Goal: Task Accomplishment & Management: Use online tool/utility

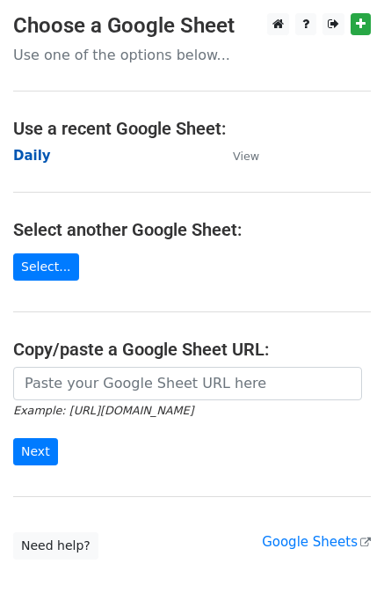
click at [32, 159] on strong "Daily" at bounding box center [32, 156] width 38 height 16
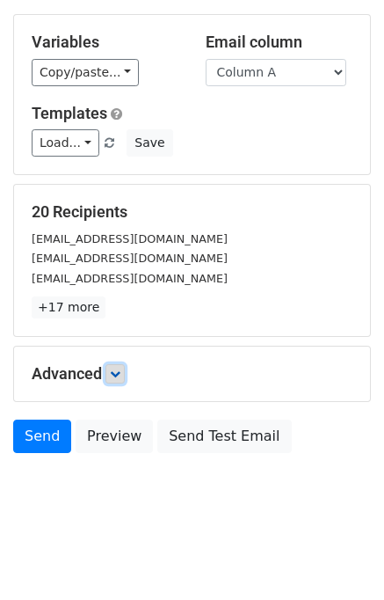
click at [121, 376] on icon at bounding box center [115, 374] width 11 height 11
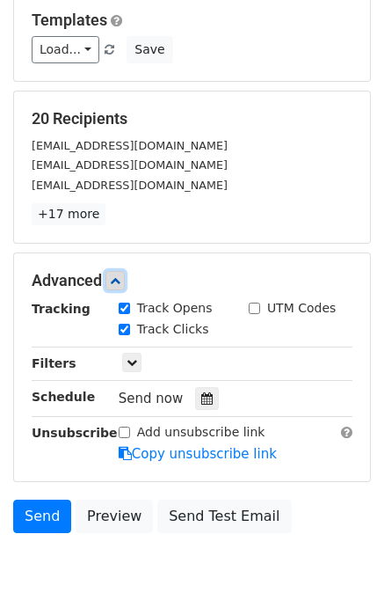
scroll to position [232, 0]
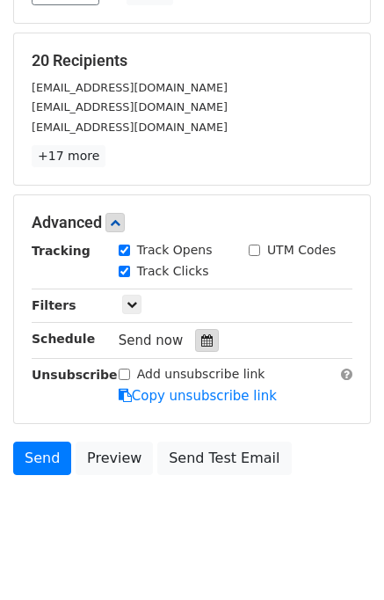
click at [201, 342] on icon at bounding box center [206, 340] width 11 height 12
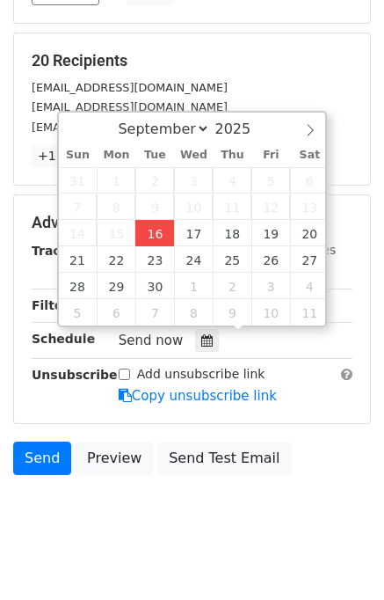
type input "2025-09-16 12:00"
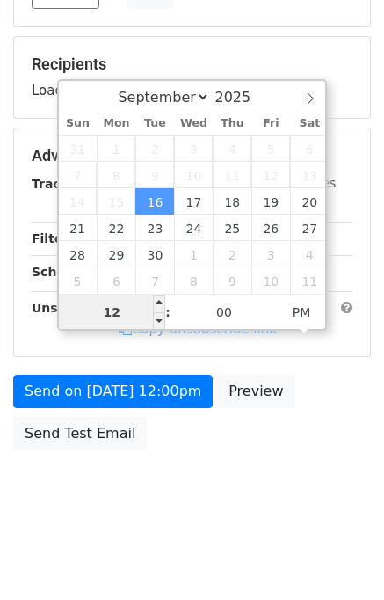
scroll to position [224, 0]
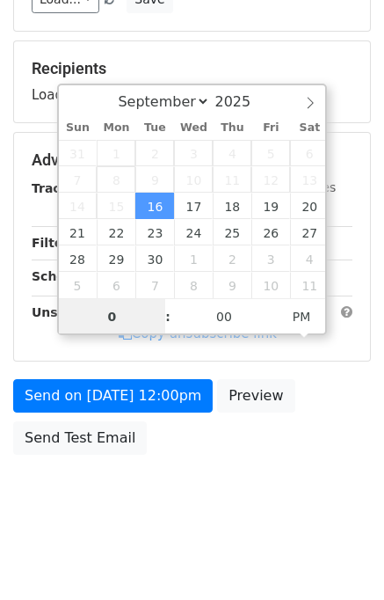
type input "04"
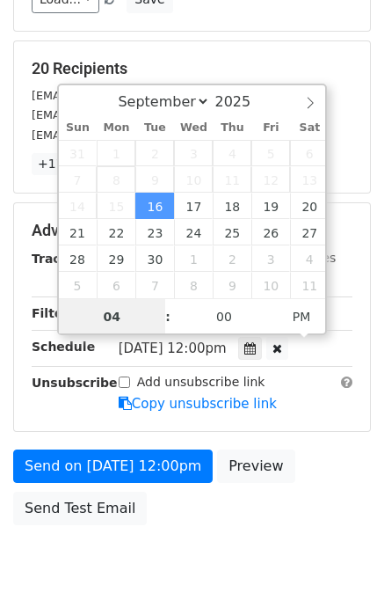
scroll to position [232, 0]
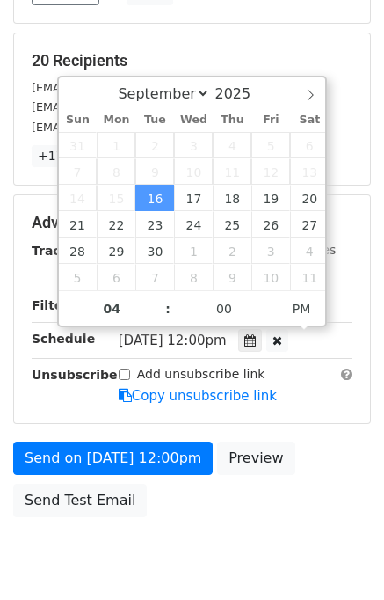
type input "2025-09-16 16:00"
click at [310, 483] on div "Send on Sep 16 at 12:00pm Preview Send Test Email" at bounding box center [192, 484] width 384 height 84
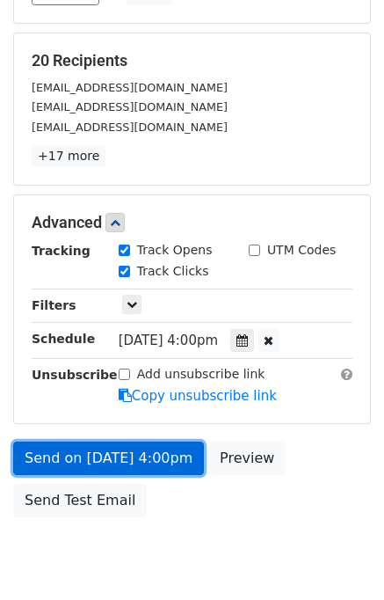
click at [148, 447] on link "Send on Sep 16 at 4:00pm" at bounding box center [108, 458] width 191 height 33
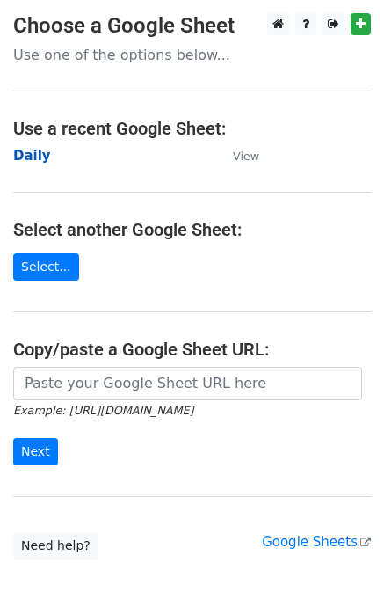
click at [32, 162] on strong "Daily" at bounding box center [32, 156] width 38 height 16
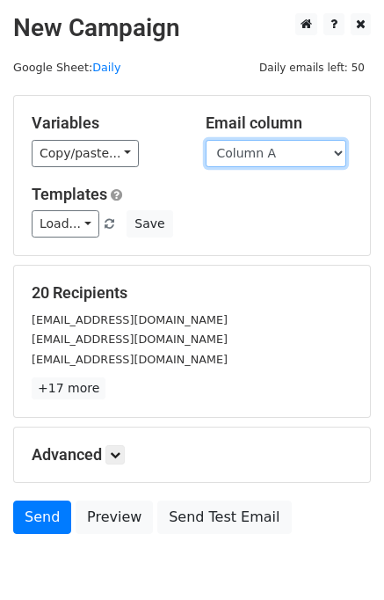
click at [231, 159] on select "Column A Column B Column C Column D Column E" at bounding box center [276, 153] width 141 height 27
select select "Column B"
click at [206, 140] on select "Column A Column B Column C Column D Column E" at bounding box center [276, 153] width 141 height 27
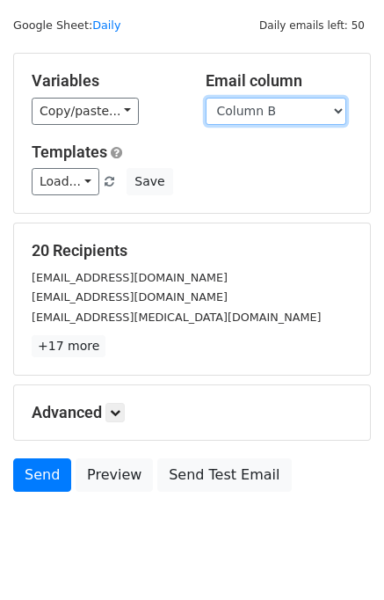
scroll to position [81, 0]
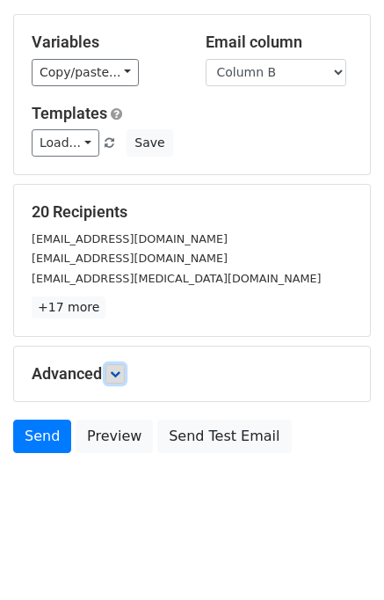
click at [125, 374] on link at bounding box center [115, 373] width 19 height 19
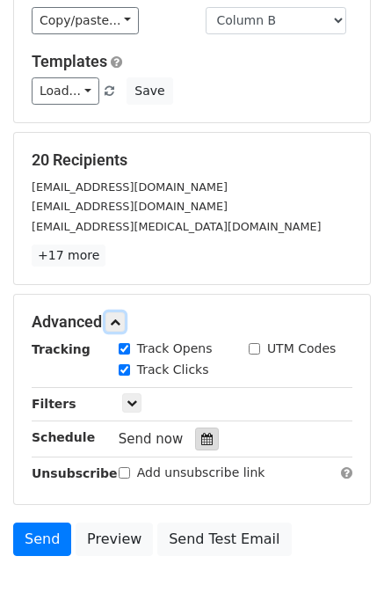
scroll to position [216, 0]
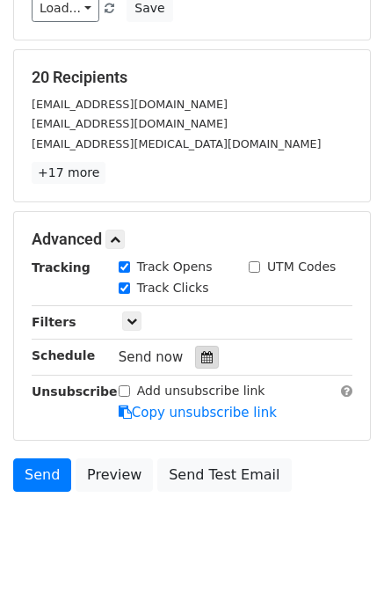
click at [201, 358] on icon at bounding box center [206, 357] width 11 height 12
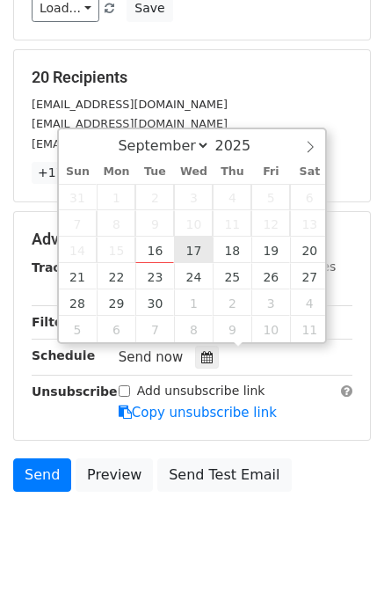
type input "2025-09-17 12:00"
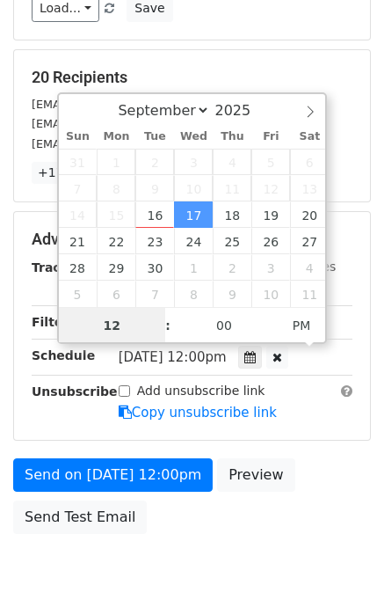
scroll to position [0, 0]
type input "05"
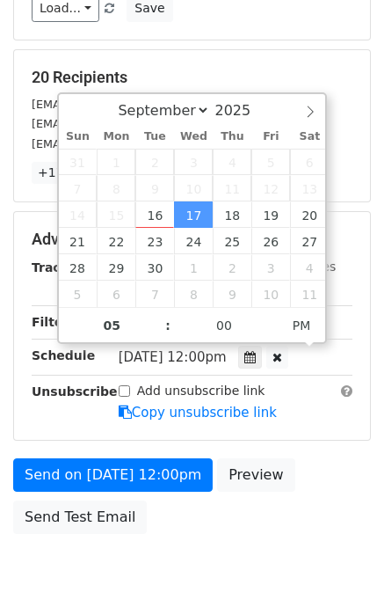
type input "2025-09-17 17:00"
click at [349, 492] on div "Send on Sep 17 at 12:00pm Preview Send Test Email" at bounding box center [192, 500] width 384 height 84
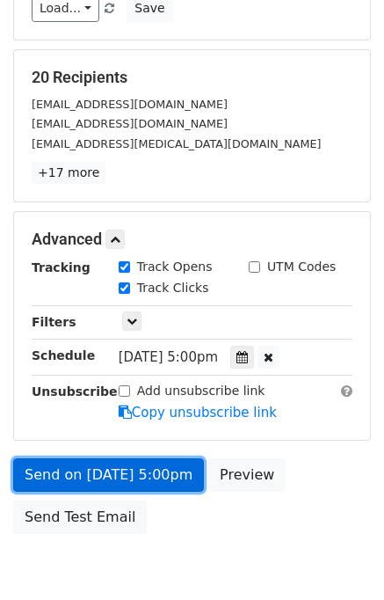
click at [122, 474] on link "Send on Sep 17 at 5:00pm" at bounding box center [108, 474] width 191 height 33
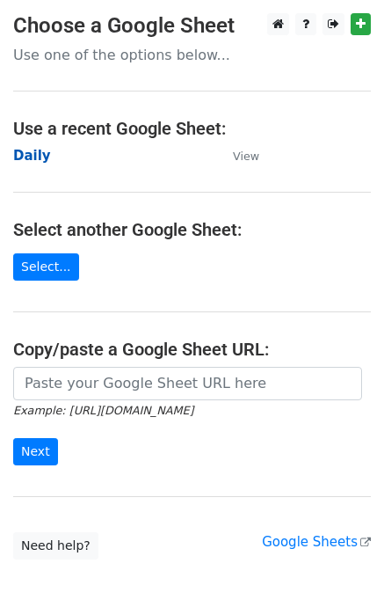
click at [36, 158] on strong "Daily" at bounding box center [32, 156] width 38 height 16
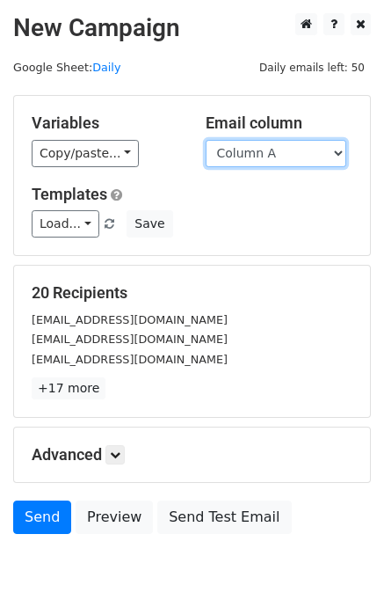
click at [292, 154] on select "Column A Column B Column C Column D Column E" at bounding box center [276, 153] width 141 height 27
select select "Column C"
click at [206, 140] on select "Column A Column B Column C Column D Column E" at bounding box center [276, 153] width 141 height 27
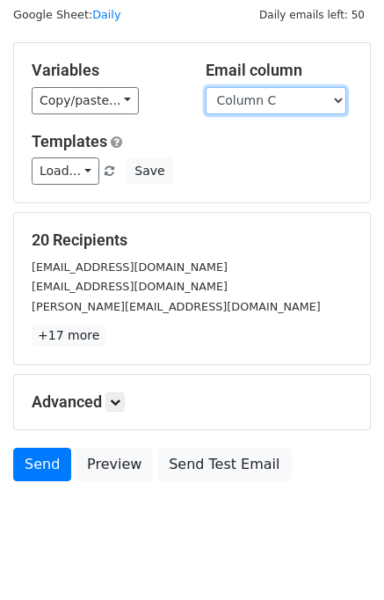
scroll to position [81, 0]
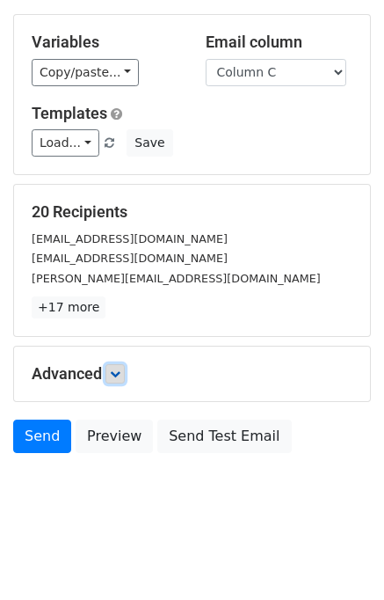
click at [121, 369] on icon at bounding box center [115, 374] width 11 height 11
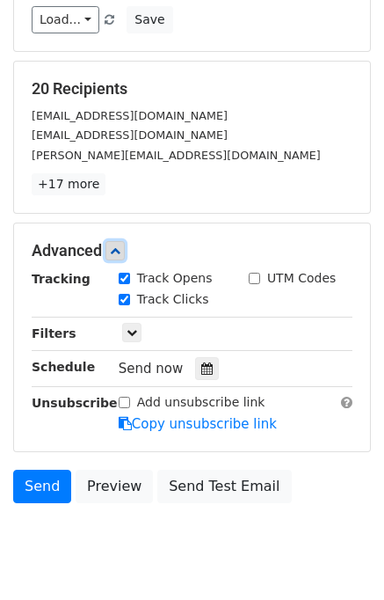
scroll to position [205, 0]
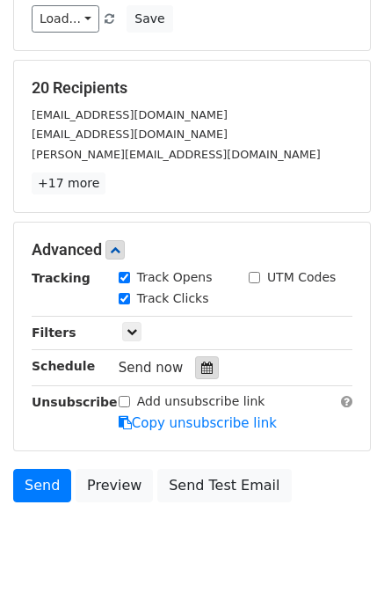
click at [195, 372] on div at bounding box center [207, 367] width 24 height 23
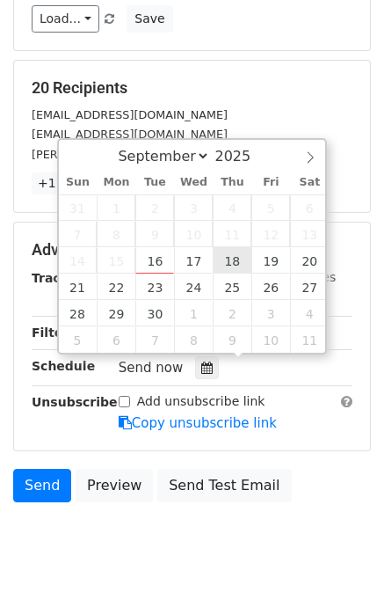
type input "2025-09-18 12:00"
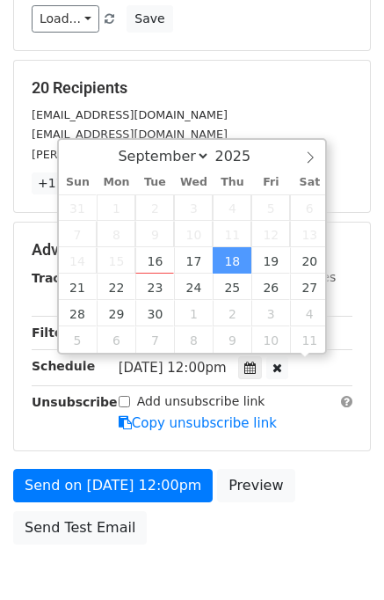
scroll to position [0, 0]
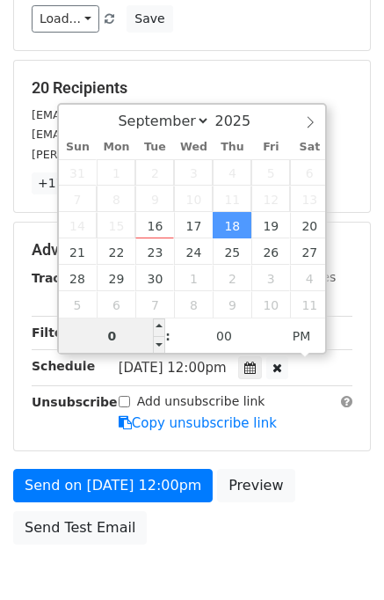
type input "06"
type input "2025-09-18 18:00"
click at [299, 442] on div "Advanced Tracking Track Opens UTM Codes Track Clicks Filters Only include sprea…" at bounding box center [192, 337] width 356 height 228
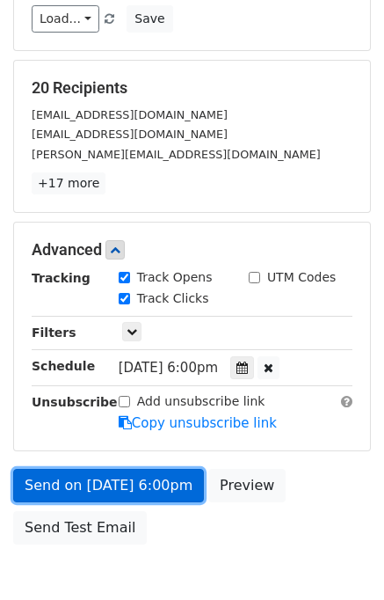
click at [138, 472] on link "Send on Sep 18 at 6:00pm" at bounding box center [108, 485] width 191 height 33
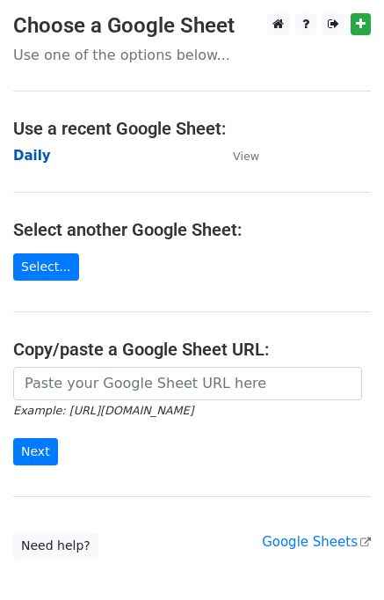
click at [22, 155] on strong "Daily" at bounding box center [32, 156] width 38 height 16
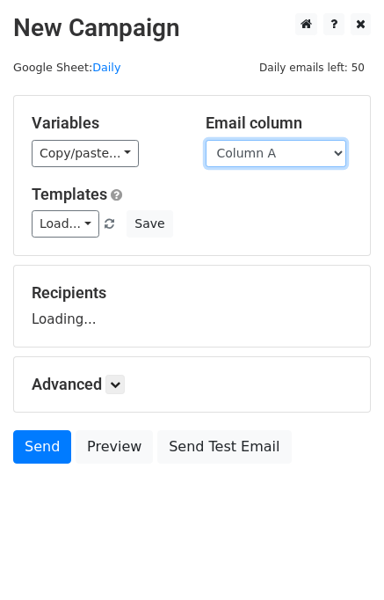
drag, startPoint x: 0, startPoint y: 0, endPoint x: 297, endPoint y: 148, distance: 332.1
click at [297, 148] on select "Column A Column B Column C Column D Column E" at bounding box center [276, 153] width 141 height 27
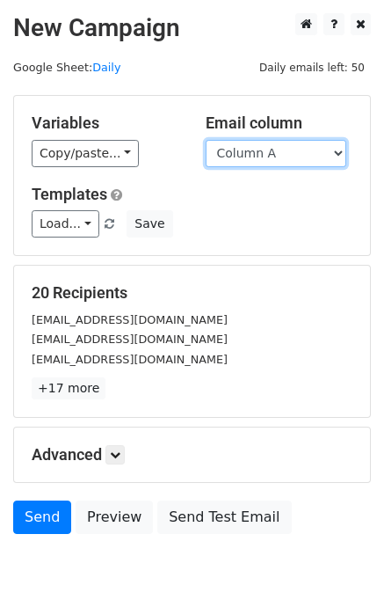
click at [284, 157] on select "Column A Column B Column C Column D Column E" at bounding box center [276, 153] width 141 height 27
select select "Column D"
click at [206, 140] on select "Column A Column B Column C Column D Column E" at bounding box center [276, 153] width 141 height 27
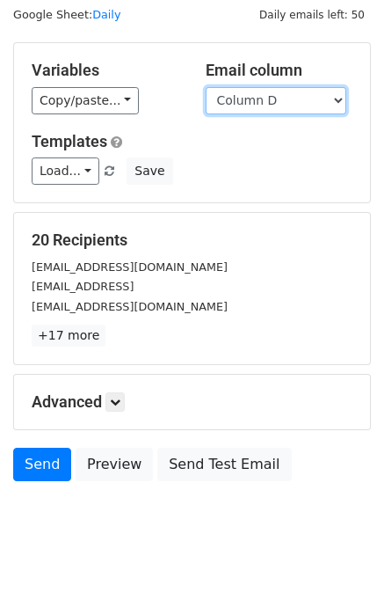
scroll to position [81, 0]
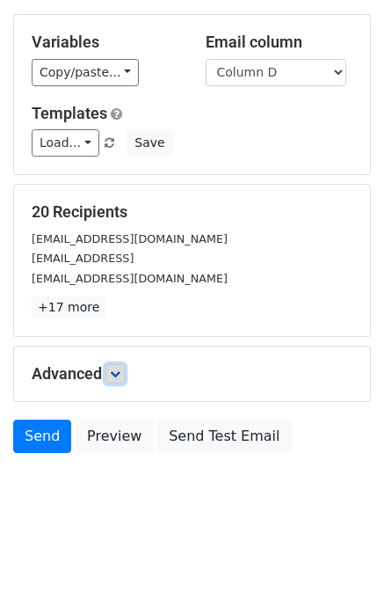
click at [121, 371] on icon at bounding box center [115, 374] width 11 height 11
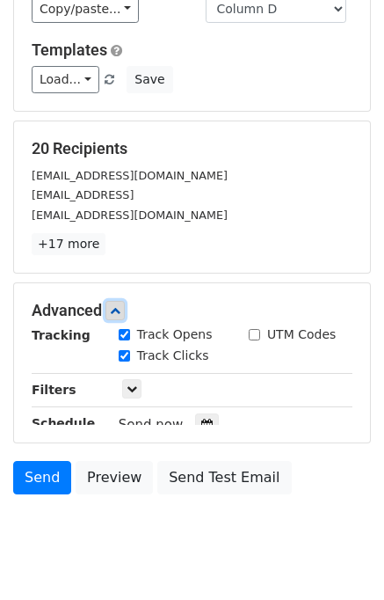
scroll to position [198, 0]
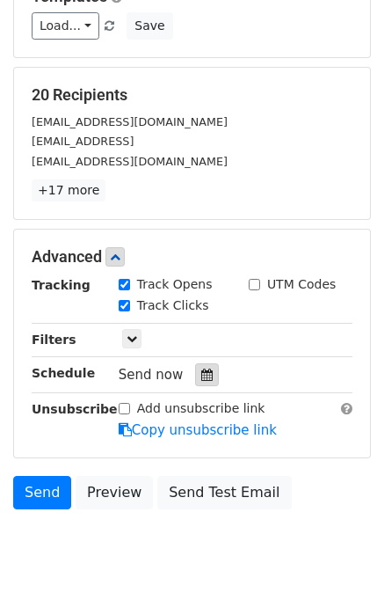
click at [195, 379] on div at bounding box center [207, 374] width 24 height 23
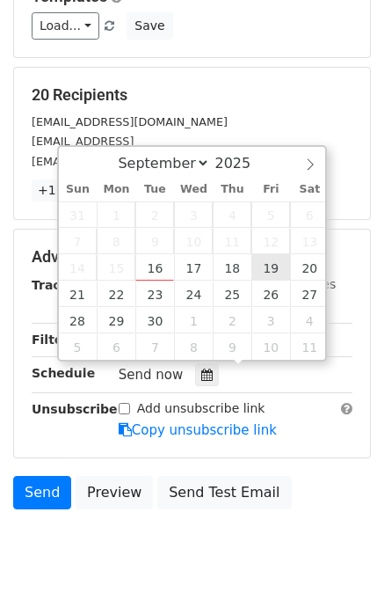
type input "2025-09-19 12:00"
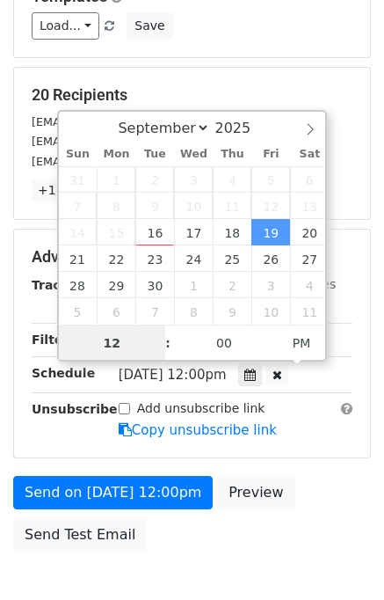
scroll to position [0, 0]
type input "07"
type input "2025-09-19 19:00"
click at [327, 504] on div "Send on Sep 19 at 12:00pm Preview Send Test Email" at bounding box center [192, 518] width 384 height 84
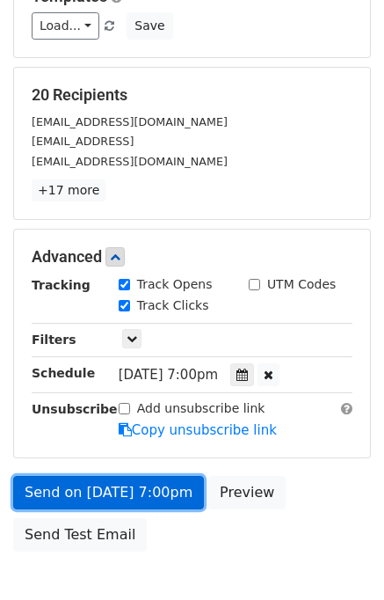
click at [116, 492] on link "Send on Sep 19 at 7:00pm" at bounding box center [108, 492] width 191 height 33
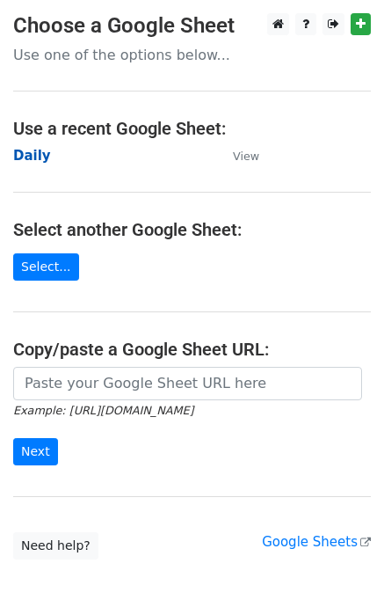
click at [34, 157] on strong "Daily" at bounding box center [32, 156] width 38 height 16
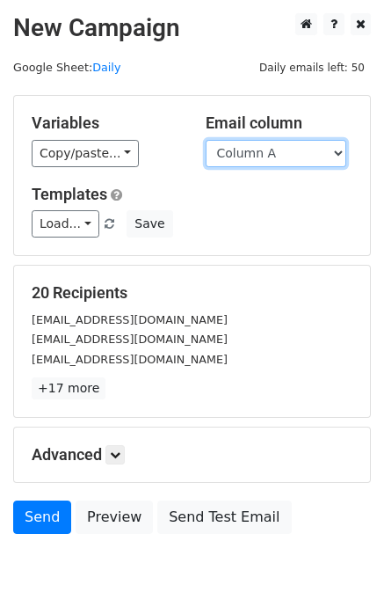
click at [263, 154] on select "Column A Column B Column C Column D Column E" at bounding box center [276, 153] width 141 height 27
select select "Column E"
click at [206, 140] on select "Column A Column B Column C Column D Column E" at bounding box center [276, 153] width 141 height 27
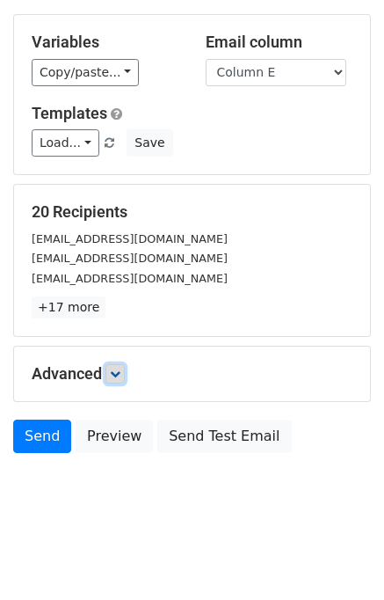
click at [125, 370] on link at bounding box center [115, 373] width 19 height 19
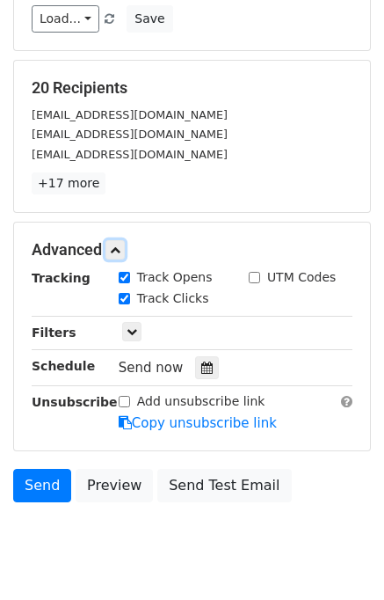
scroll to position [210, 0]
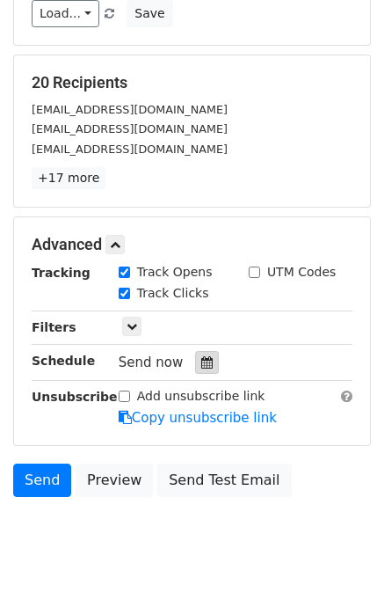
click at [201, 364] on icon at bounding box center [206, 362] width 11 height 12
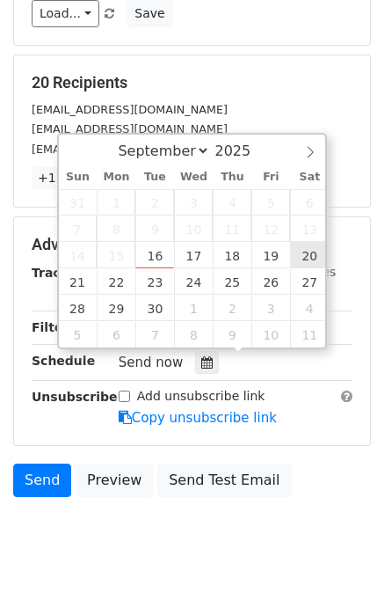
type input "[DATE] 12:00"
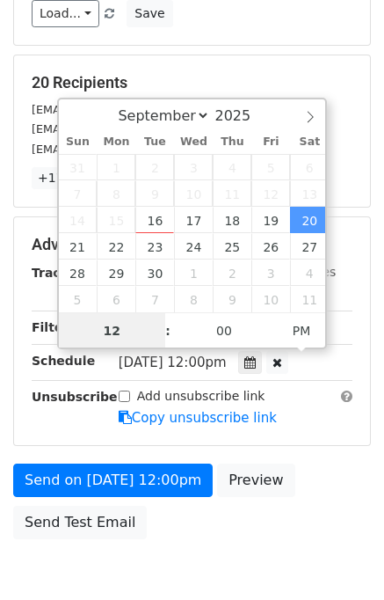
scroll to position [0, 0]
type input "08"
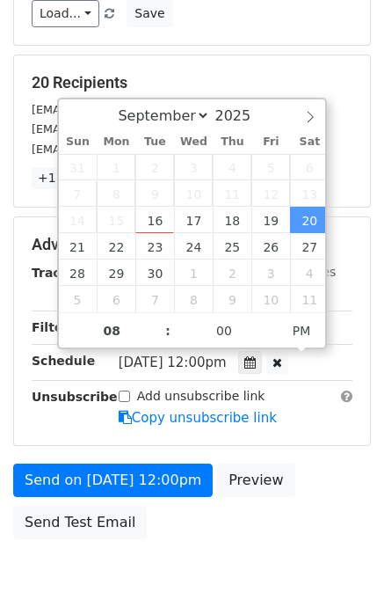
type input "[DATE] 20:00"
click at [320, 502] on div "Send on [DATE] 12:00pm Preview Send Test Email" at bounding box center [192, 506] width 384 height 84
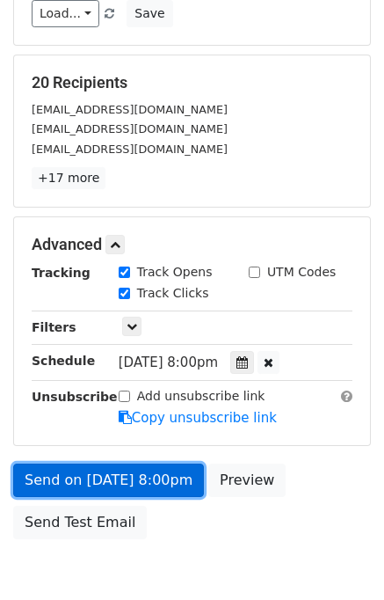
click at [151, 476] on link "Send on [DATE] 8:00pm" at bounding box center [108, 480] width 191 height 33
